Goal: Task Accomplishment & Management: Use online tool/utility

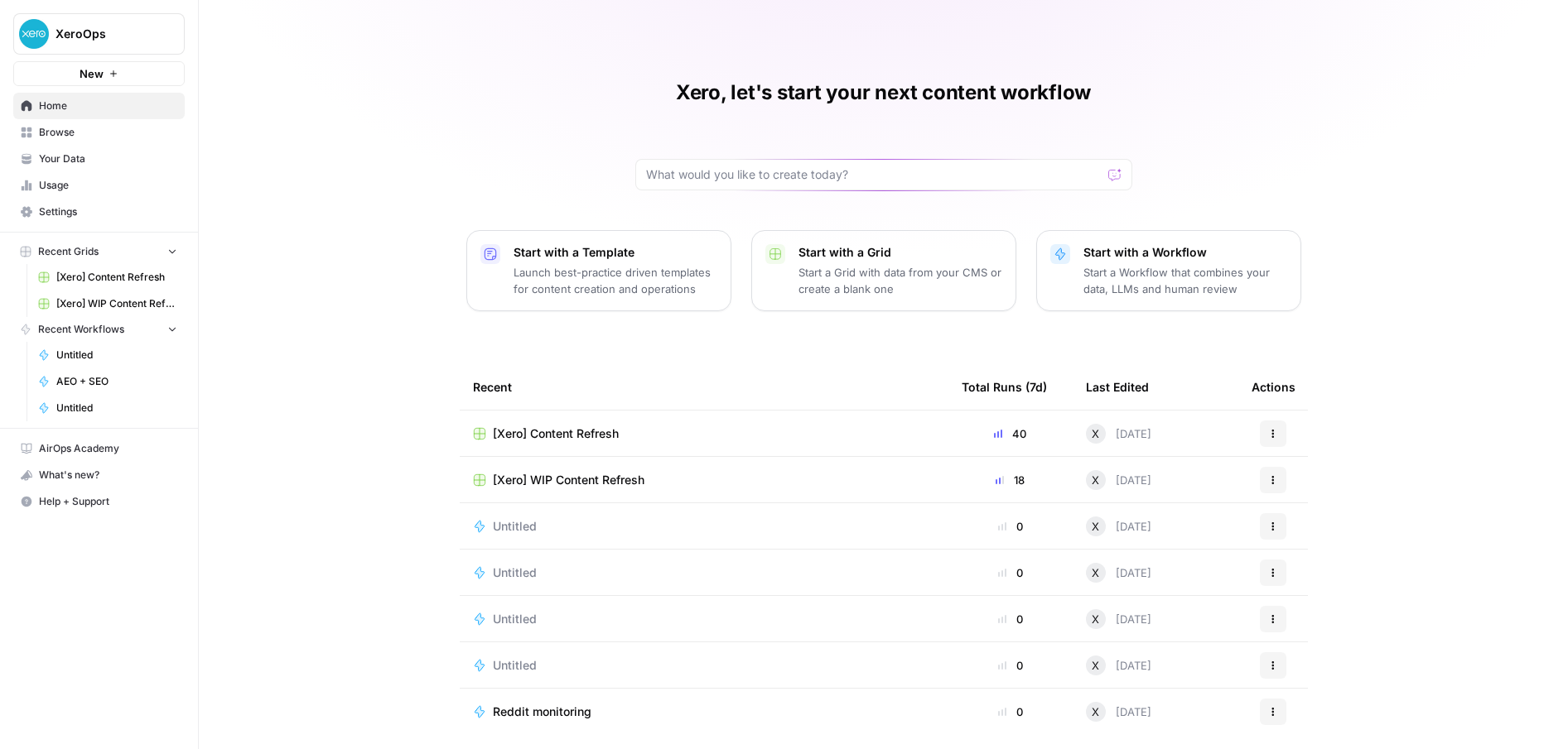
click at [71, 160] on span "Your Data" at bounding box center [108, 159] width 139 height 15
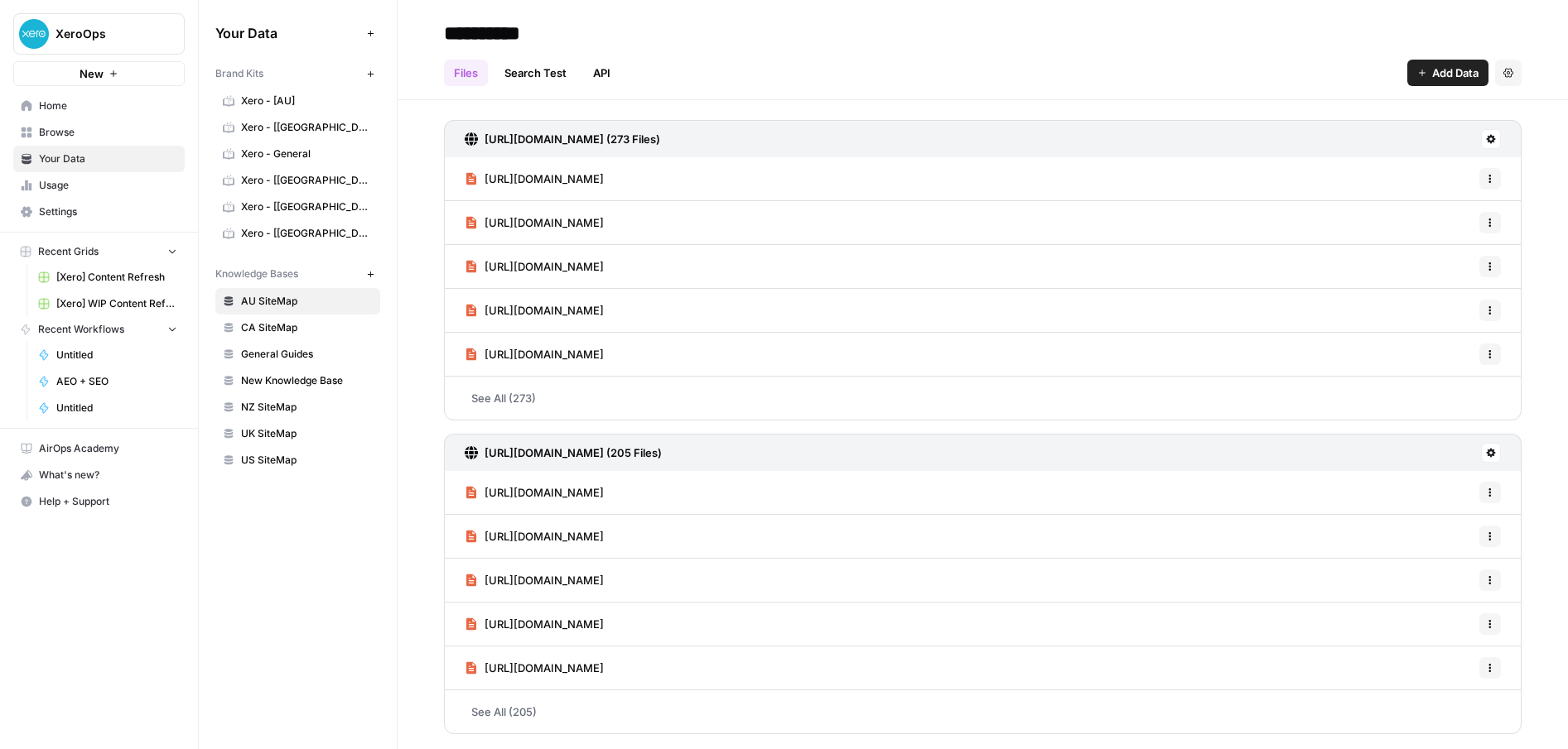
click at [76, 188] on span "Usage" at bounding box center [108, 185] width 139 height 15
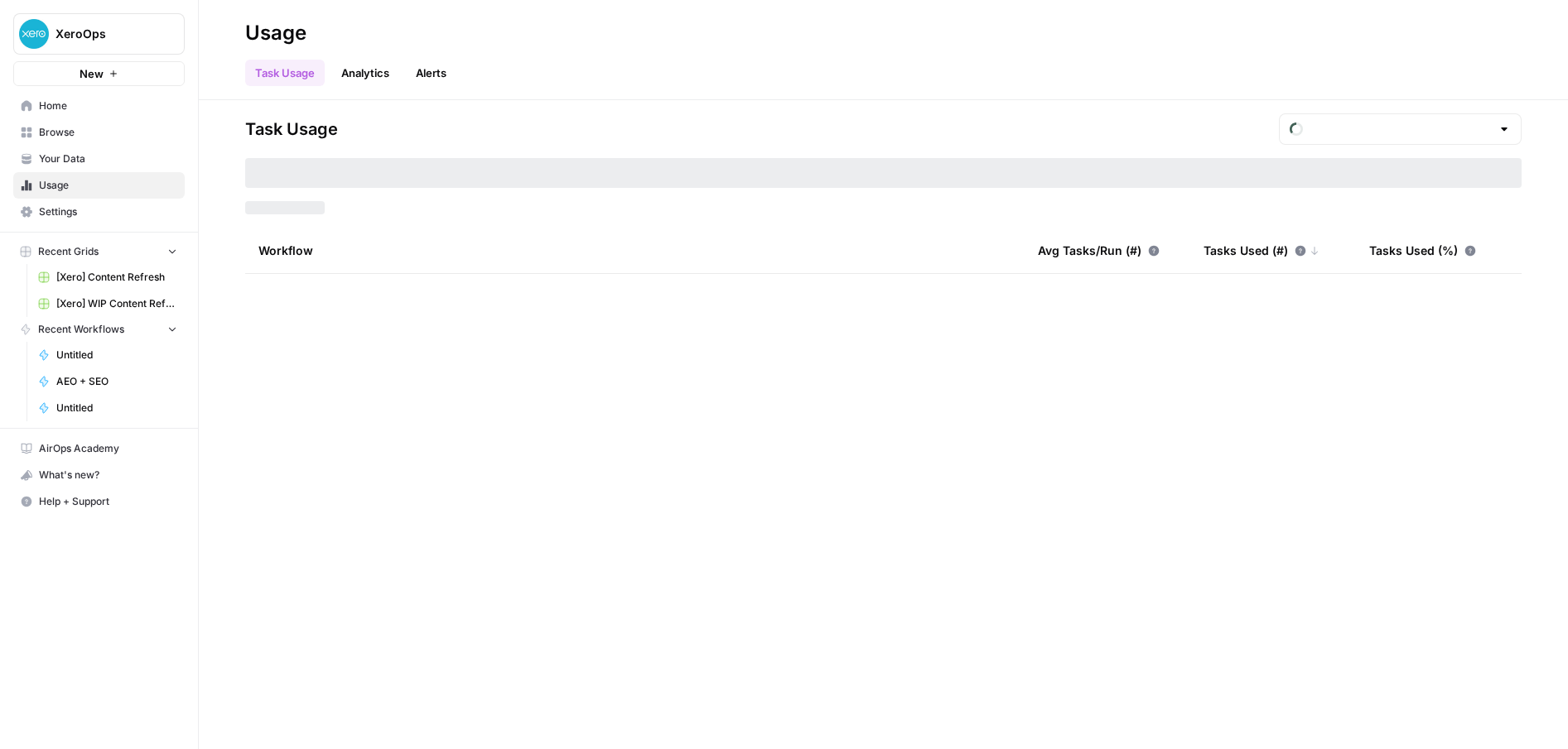
type input "August Tasks"
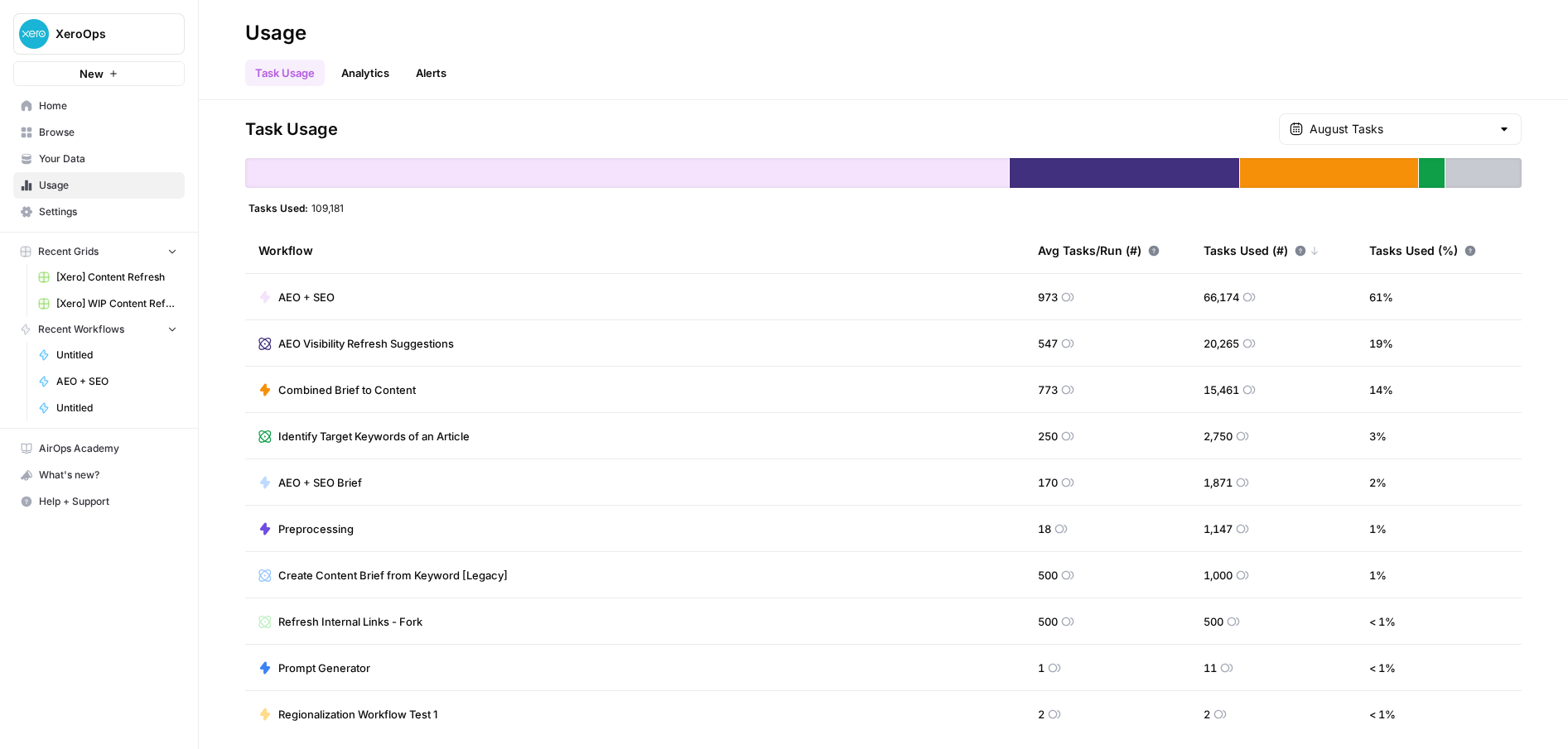
click at [406, 345] on span "AEO Visibility Refresh Suggestions" at bounding box center [366, 343] width 175 height 16
click at [973, 100] on div "Task Usage August Tasks Tasks Used: 109,181 Workflow Avg Tasks/Run (#) Tasks Us…" at bounding box center [883, 425] width 1369 height 650
click at [365, 67] on link "Analytics" at bounding box center [366, 72] width 68 height 26
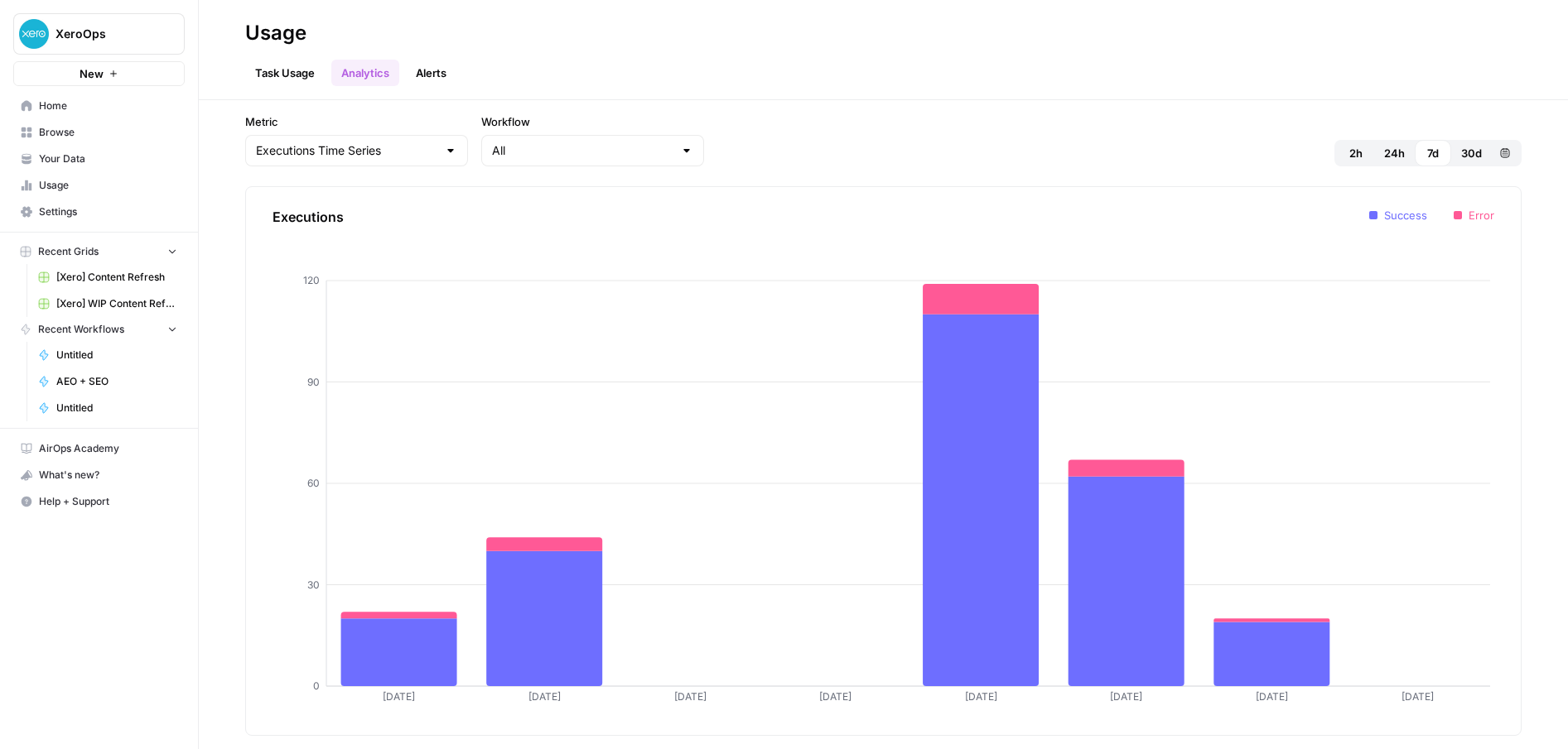
click at [286, 75] on link "Task Usage" at bounding box center [284, 72] width 79 height 26
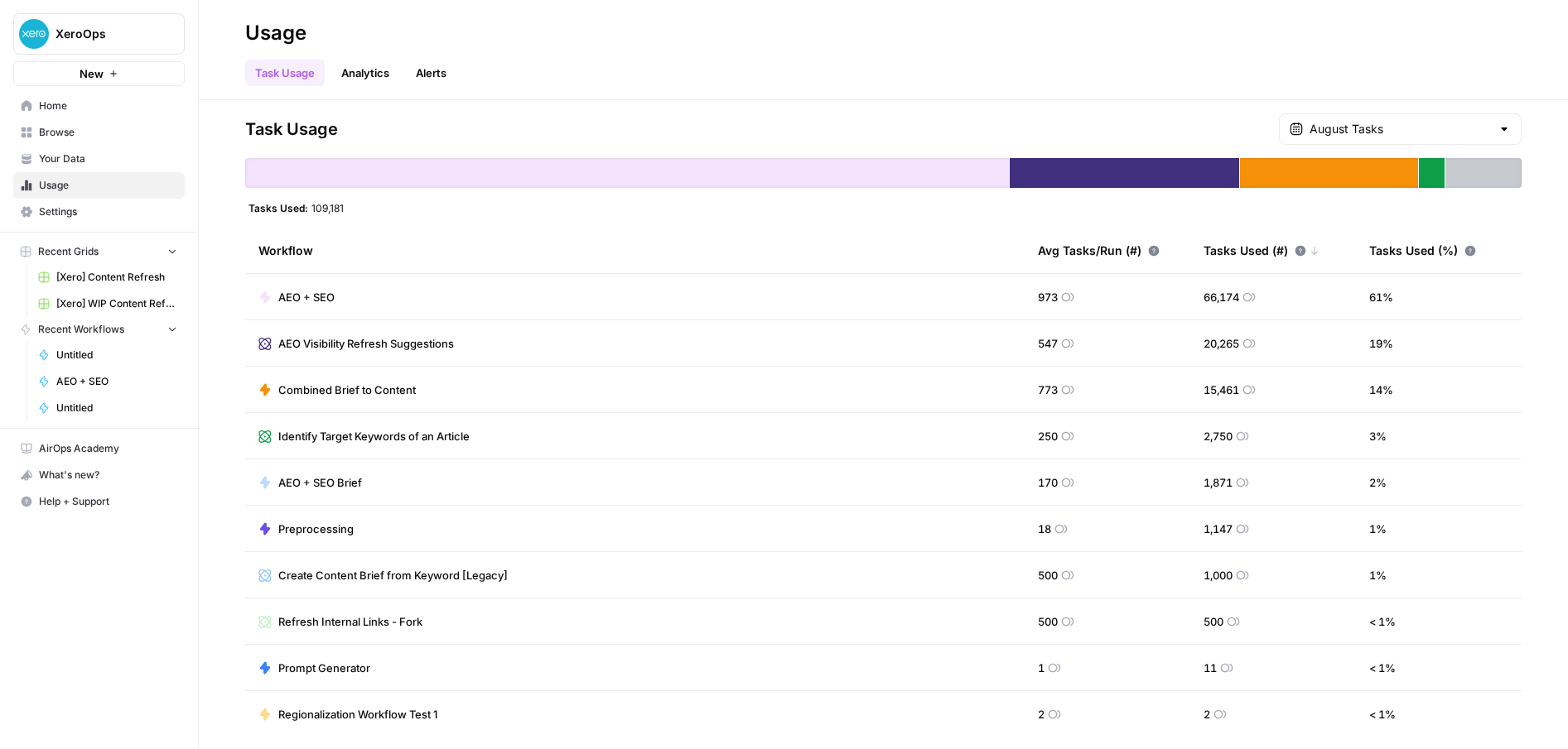
click at [270, 389] on icon at bounding box center [265, 390] width 14 height 14
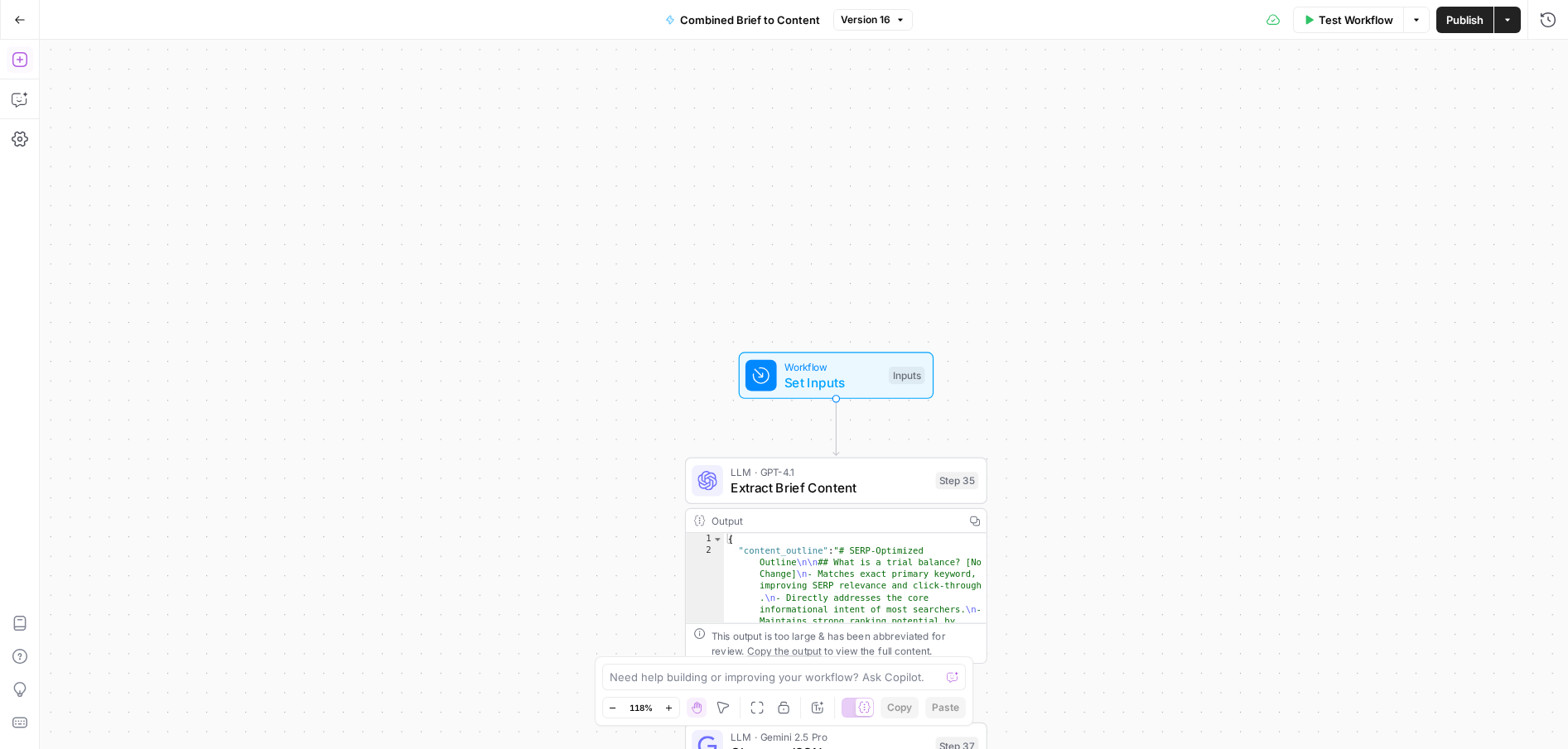
click at [23, 51] on icon "button" at bounding box center [20, 59] width 16 height 16
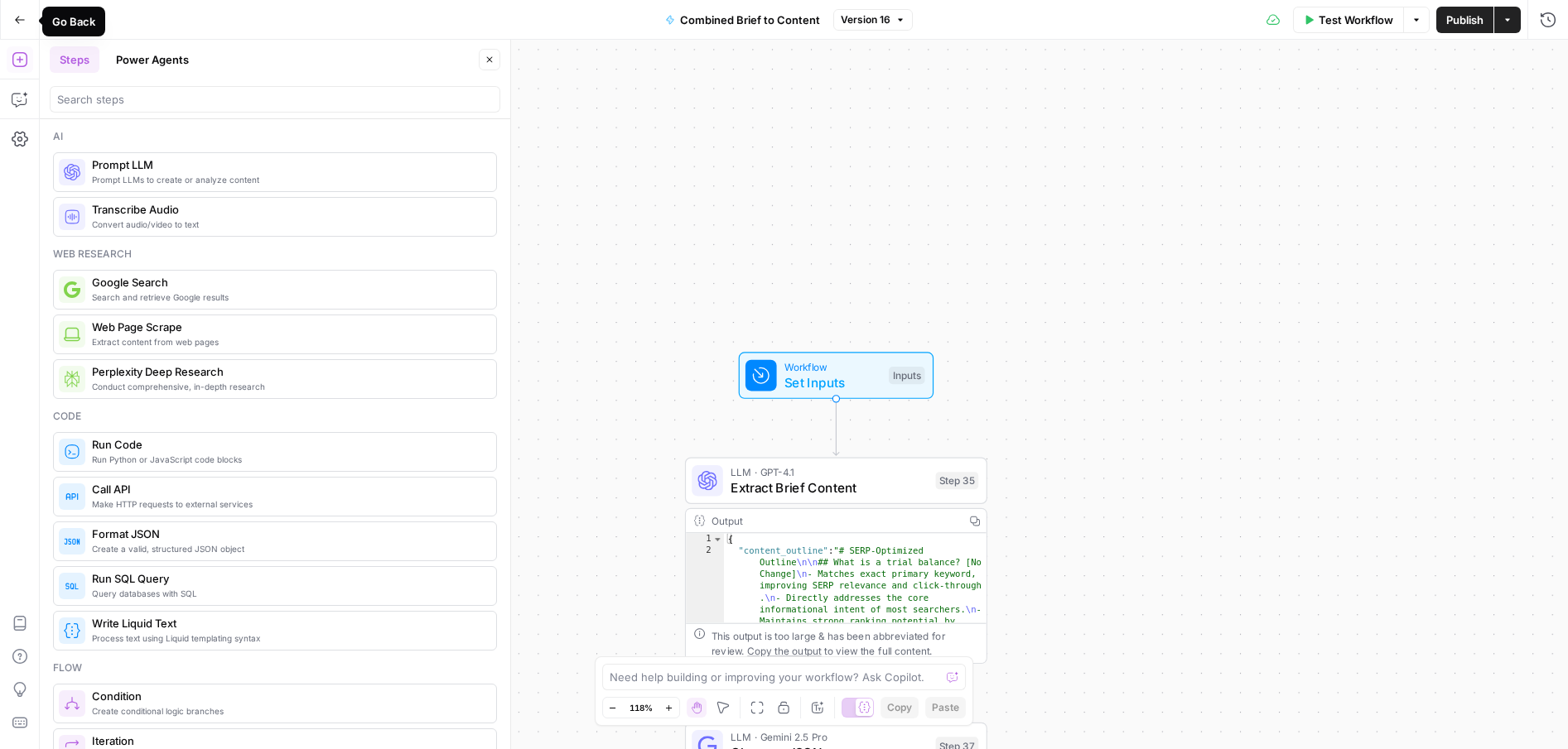
click at [25, 16] on icon "button" at bounding box center [20, 20] width 12 height 12
